Goal: Transaction & Acquisition: Purchase product/service

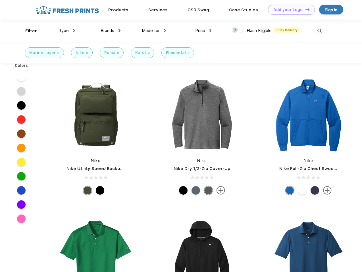
scroll to position [0, 0]
click at [289, 10] on link "Add your Logo Design Tool" at bounding box center [291, 10] width 47 height 10
click at [0, 0] on div "Design Tool" at bounding box center [0, 0] width 0 height 0
click at [305, 9] on link "Add your Logo Design Tool" at bounding box center [291, 10] width 47 height 10
click at [27, 31] on div "Filter" at bounding box center [31, 31] width 12 height 7
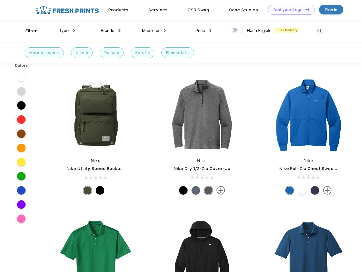
click at [67, 31] on span "Type" at bounding box center [64, 30] width 10 height 5
click at [110, 31] on span "Brands" at bounding box center [107, 30] width 14 height 5
click at [154, 31] on span "Made for" at bounding box center [151, 30] width 18 height 5
click at [203, 31] on span "Price" at bounding box center [200, 30] width 10 height 5
click at [237, 30] on div at bounding box center [237, 30] width 11 height 6
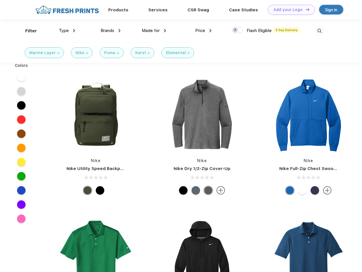
click at [235, 30] on input "checkbox" at bounding box center [234, 29] width 4 height 4
click at [319, 31] on img at bounding box center [318, 30] width 9 height 9
